Goal: Transaction & Acquisition: Purchase product/service

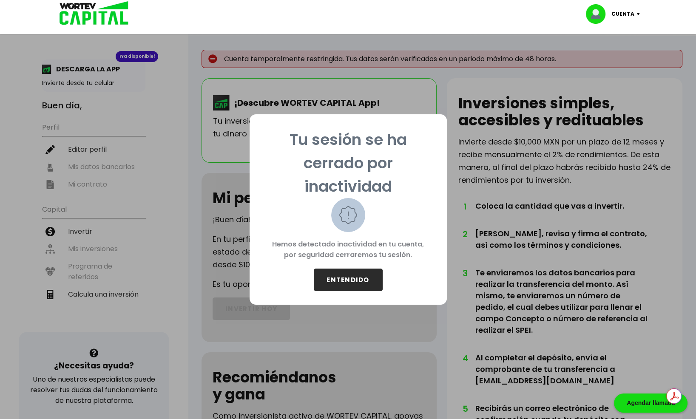
click at [351, 279] on button "ENTENDIDO" at bounding box center [348, 280] width 69 height 23
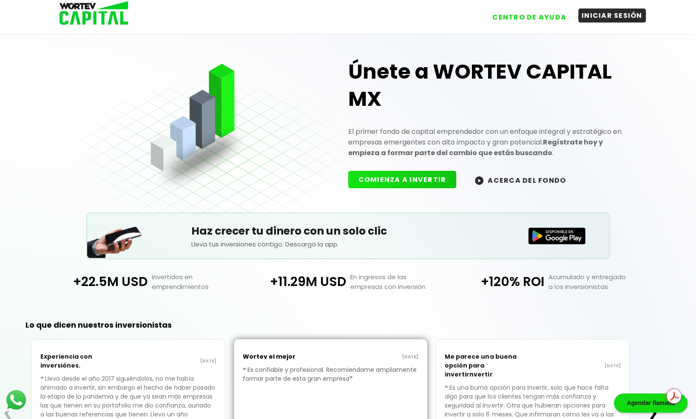
click at [601, 12] on button "INICIAR SESIÓN" at bounding box center [612, 16] width 68 height 14
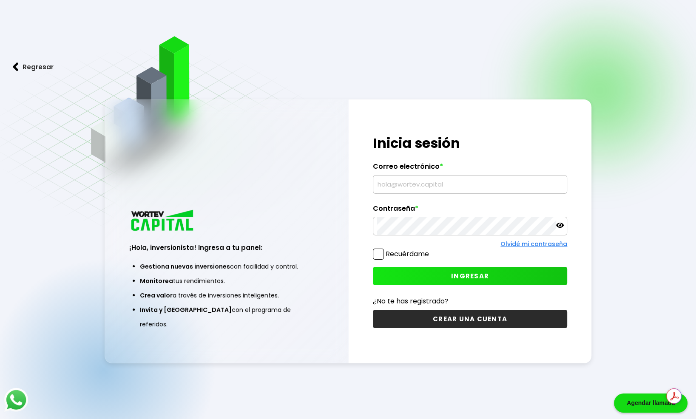
click at [464, 185] on input "text" at bounding box center [470, 185] width 187 height 18
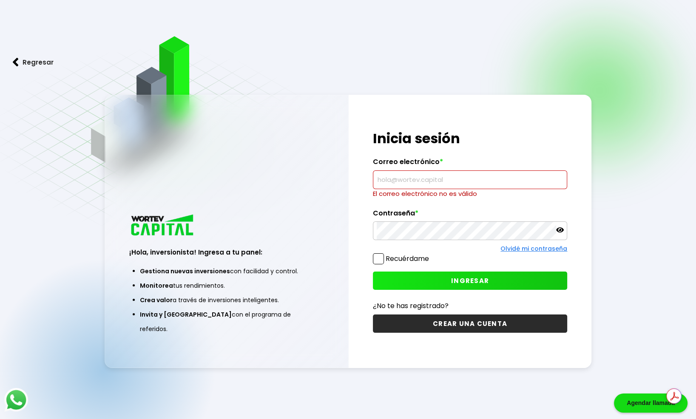
type input "[PERSON_NAME][EMAIL_ADDRESS][PERSON_NAME][DOMAIN_NAME]"
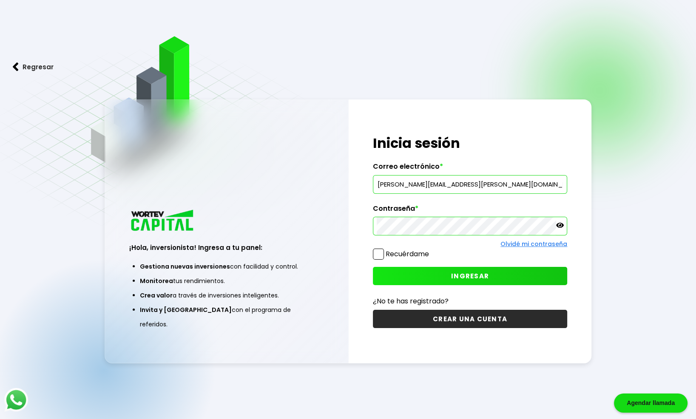
click at [356, 254] on div "¡Hola, inversionista! Ingresa tus credenciales para iniciar sesión Inicia sesió…" at bounding box center [470, 231] width 243 height 264
click at [373, 255] on span at bounding box center [378, 254] width 11 height 11
click at [431, 250] on input "Recuérdame" at bounding box center [431, 250] width 0 height 0
click at [394, 273] on button "INGRESAR" at bounding box center [470, 276] width 195 height 18
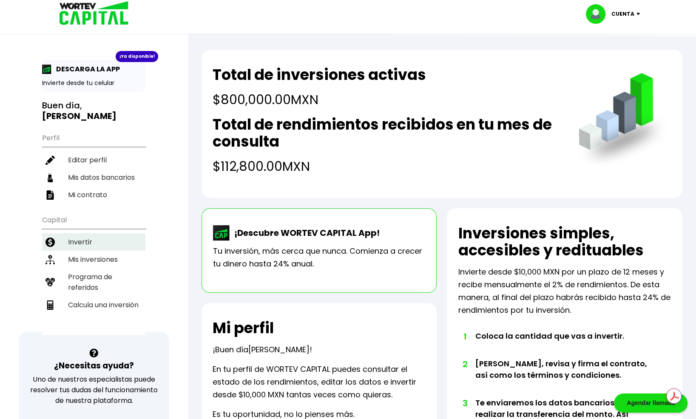
click at [81, 233] on li "Invertir" at bounding box center [93, 241] width 103 height 17
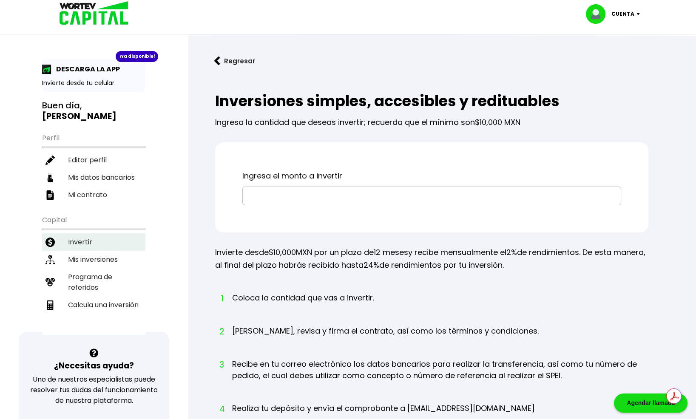
click at [85, 233] on li "Invertir" at bounding box center [93, 241] width 103 height 17
click at [103, 252] on li "Mis inversiones" at bounding box center [93, 259] width 103 height 17
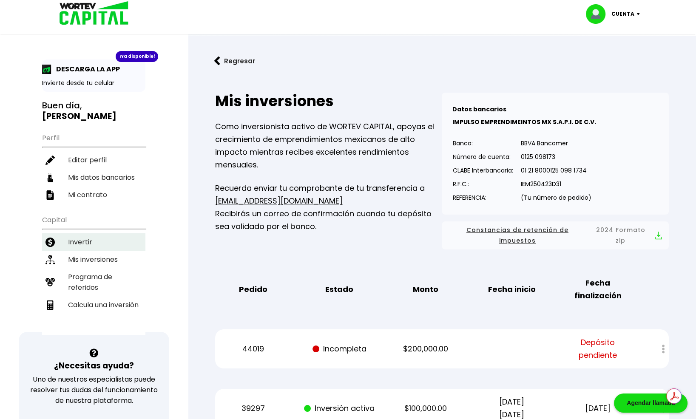
click at [89, 233] on li "Invertir" at bounding box center [93, 241] width 103 height 17
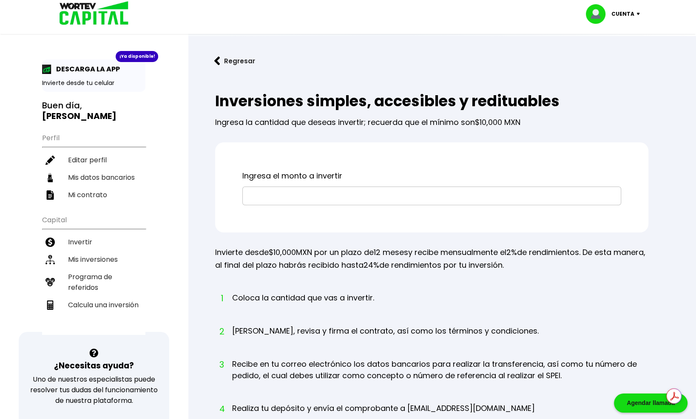
click at [354, 201] on input "text" at bounding box center [431, 196] width 371 height 18
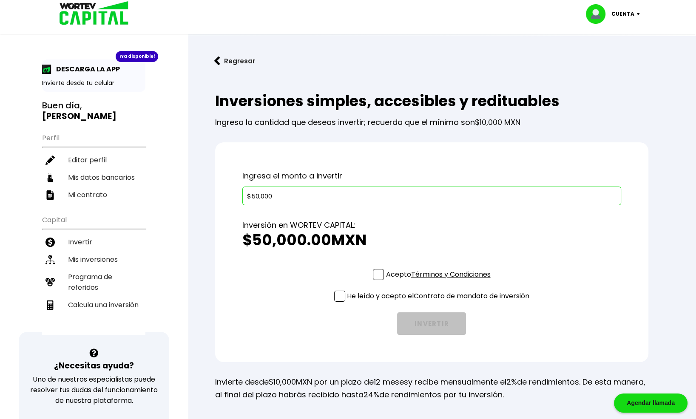
type input "$50,000"
click at [380, 278] on span at bounding box center [378, 274] width 11 height 11
click at [439, 281] on input "Acepto Términos y Condiciones" at bounding box center [439, 281] width 0 height 0
click at [340, 296] on span at bounding box center [339, 296] width 11 height 11
click at [439, 303] on input "He leído y acepto el Contrato de mandato de inversión" at bounding box center [439, 303] width 0 height 0
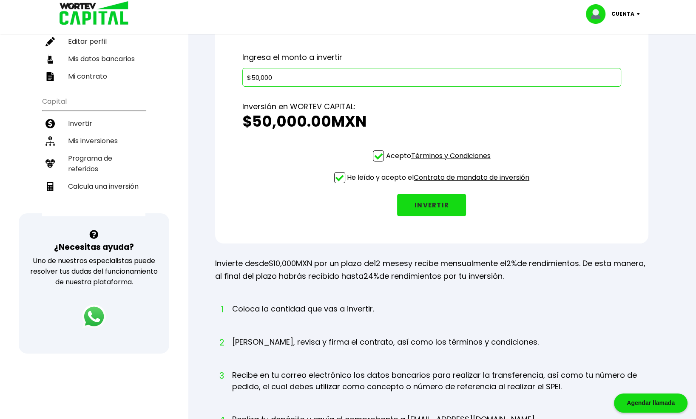
scroll to position [113, 0]
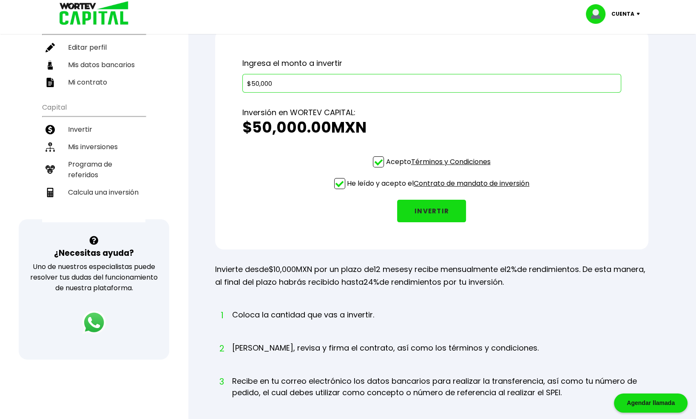
click at [426, 218] on button "INVERTIR" at bounding box center [431, 211] width 69 height 23
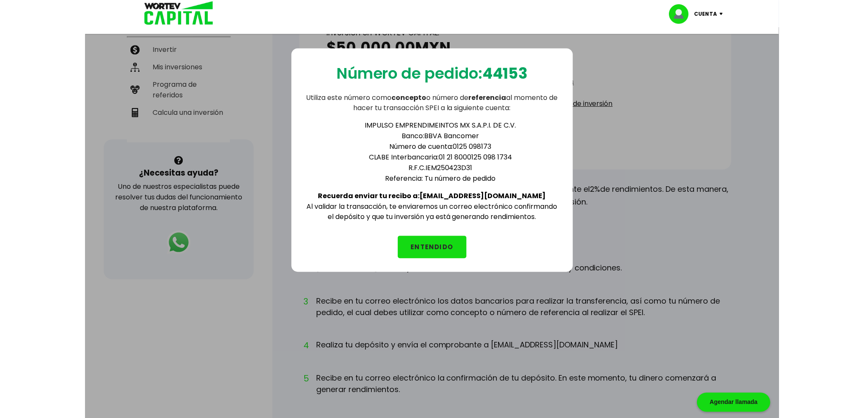
scroll to position [198, 0]
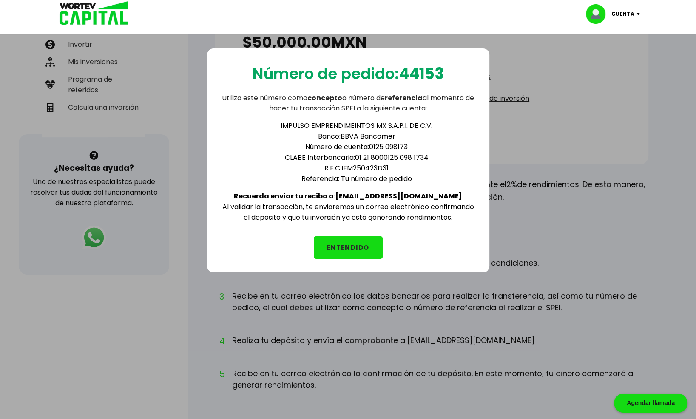
click at [434, 71] on b "44153" at bounding box center [421, 74] width 45 height 22
copy b "44153"
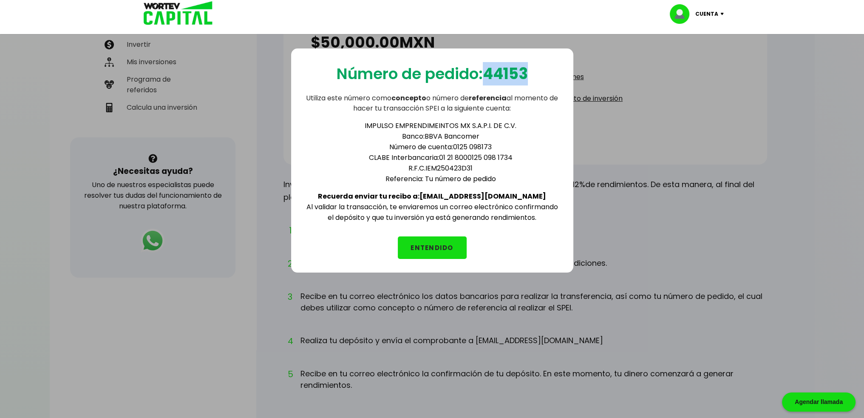
click at [418, 236] on button "ENTENDIDO" at bounding box center [432, 247] width 69 height 23
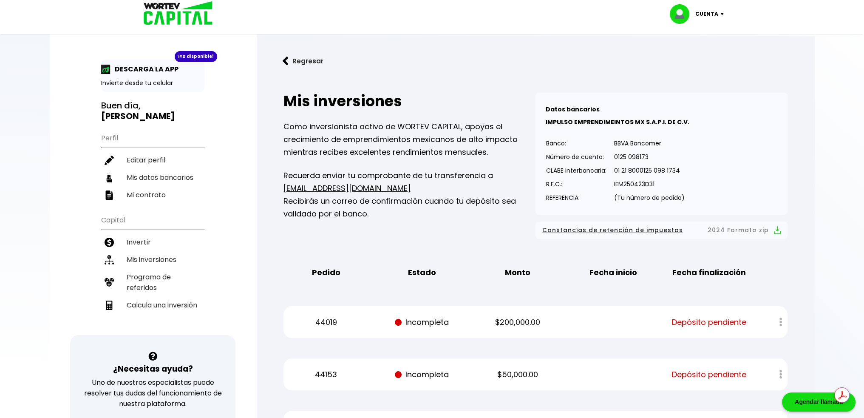
scroll to position [128, 0]
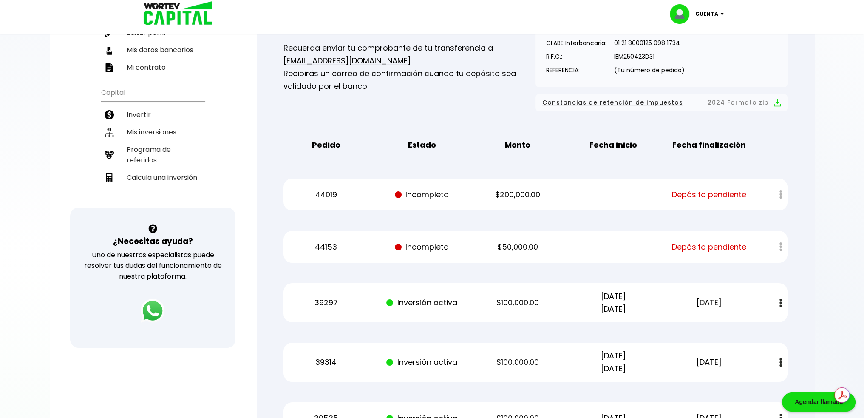
click at [695, 240] on div at bounding box center [774, 247] width 25 height 18
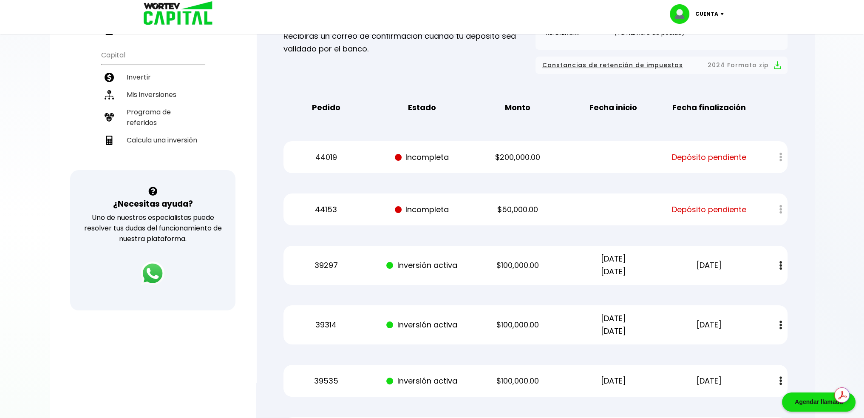
scroll to position [170, 0]
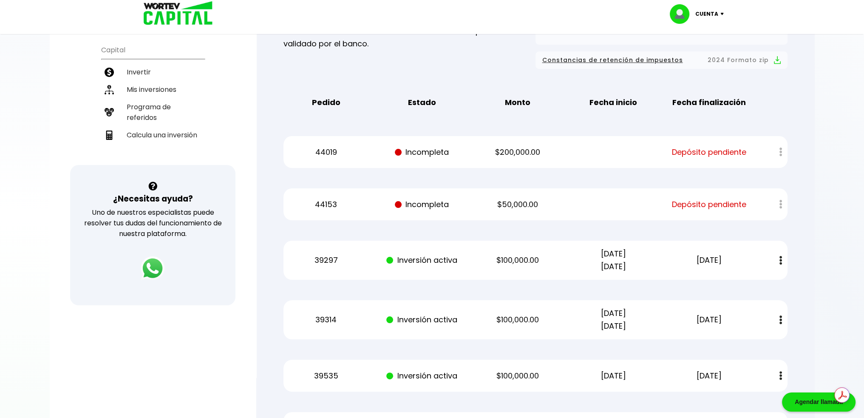
click at [167, 193] on h3 "¿Necesitas ayuda?" at bounding box center [153, 199] width 80 height 12
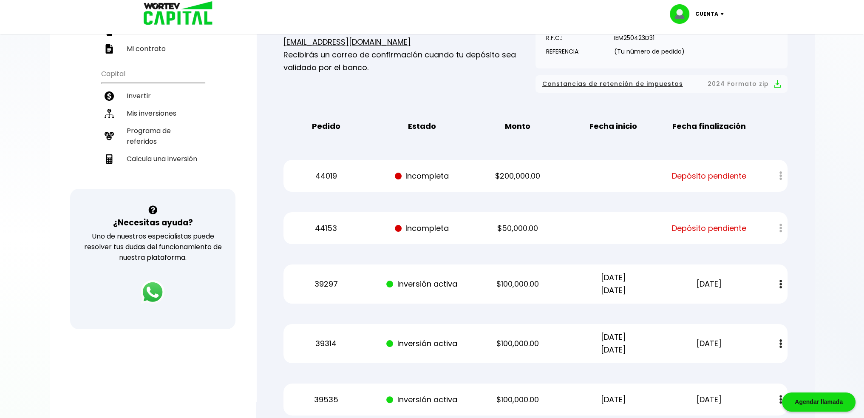
scroll to position [43, 0]
